Goal: Transaction & Acquisition: Obtain resource

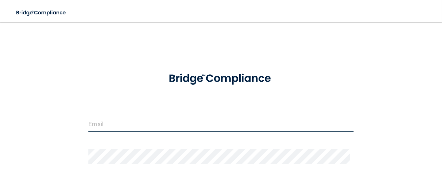
click at [117, 122] on input "email" at bounding box center [220, 124] width 265 height 16
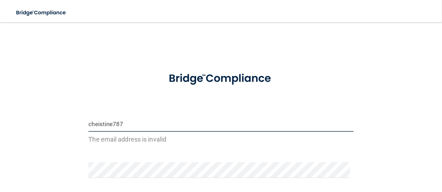
click at [96, 123] on input "cheistine787" at bounding box center [220, 124] width 265 height 16
click at [124, 124] on input "christine787" at bounding box center [220, 124] width 265 height 16
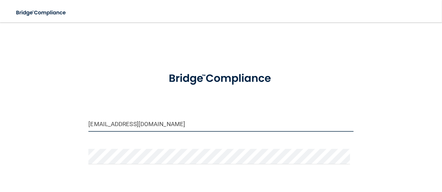
click at [138, 122] on input "[EMAIL_ADDRESS][DOMAIN_NAME]" at bounding box center [220, 124] width 265 height 16
type input "[EMAIL_ADDRESS][DOMAIN_NAME]"
click at [86, 155] on div at bounding box center [220, 159] width 275 height 21
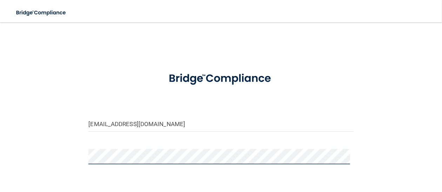
scroll to position [35, 0]
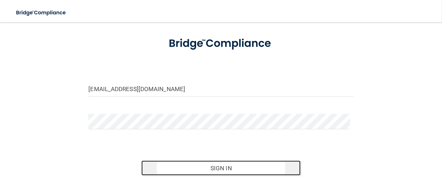
click at [228, 165] on button "Sign In" at bounding box center [220, 167] width 159 height 15
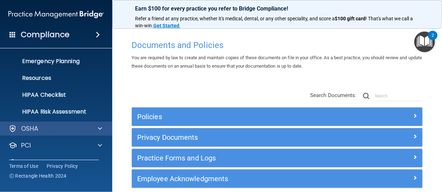
scroll to position [98, 0]
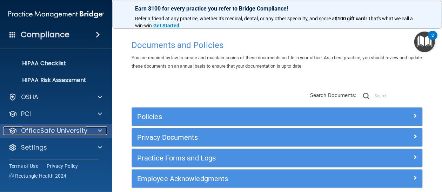
click at [74, 129] on p "OfficeSafe University" at bounding box center [54, 131] width 66 height 8
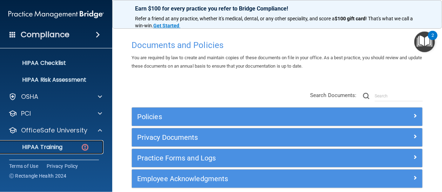
click at [52, 146] on p "HIPAA Training" at bounding box center [34, 147] width 58 height 7
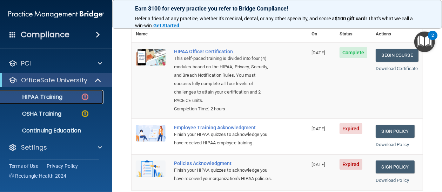
scroll to position [70, 0]
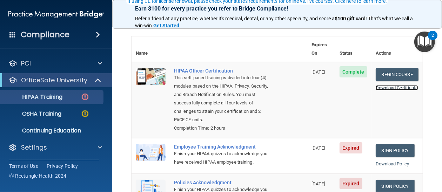
click at [376, 85] on link "Download Certificate" at bounding box center [396, 87] width 42 height 5
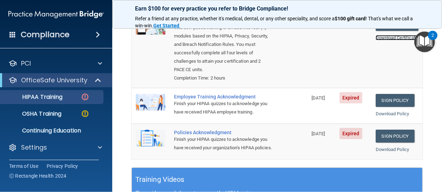
scroll to position [105, 0]
